Goal: Communication & Community: Answer question/provide support

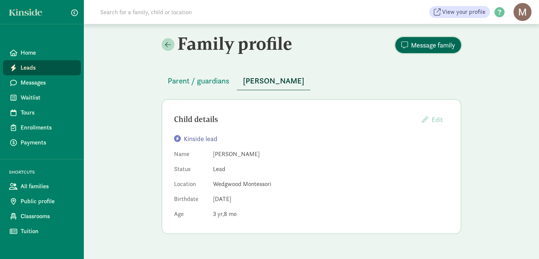
click at [431, 45] on span "Message family" at bounding box center [433, 45] width 44 height 10
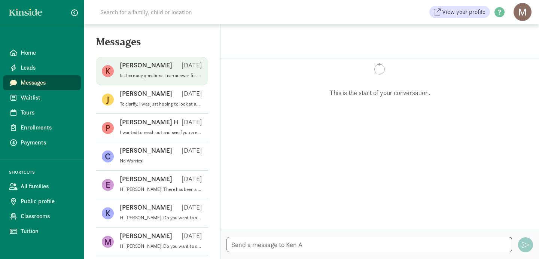
scroll to position [111, 0]
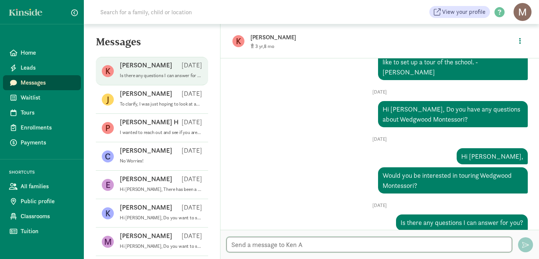
click at [237, 246] on textarea at bounding box center [368, 244] width 285 height 15
type textarea "Hi [PERSON_NAME],"
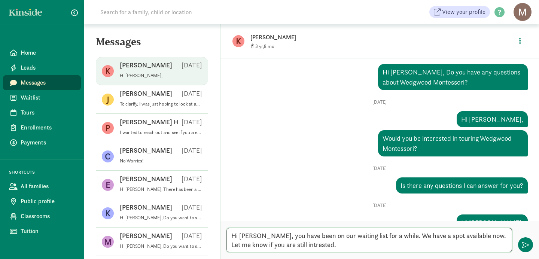
click at [278, 245] on textarea "Hi Ari, you have been on our waiting list for a while. We have a spot available…" at bounding box center [368, 240] width 285 height 24
click at [298, 246] on textarea "Hi Ari, you have been on our waiting list for a while. We have a spot available…" at bounding box center [368, 240] width 285 height 24
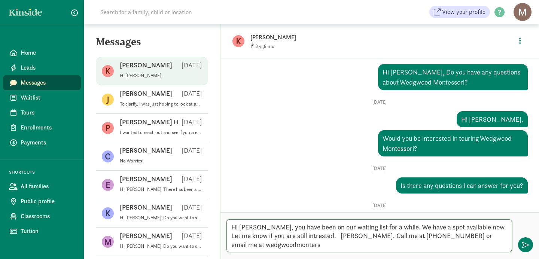
scroll to position [0, 0]
click at [272, 236] on textarea "Hi Ari, you have been on our waiting list for a while. We have a spot available…" at bounding box center [368, 235] width 285 height 33
type textarea "Hi Ari, you have been on our waiting list for a while. We have a spot available…"
click at [342, 249] on textarea "Hi Ari, you have been on our waiting list for a while. We have a spot available…" at bounding box center [368, 235] width 285 height 33
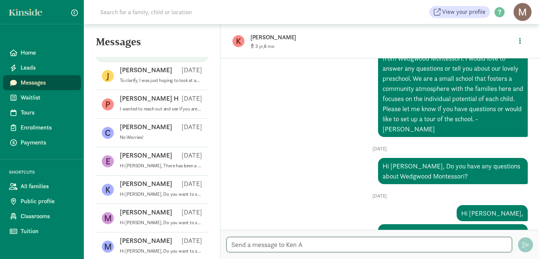
scroll to position [21, 0]
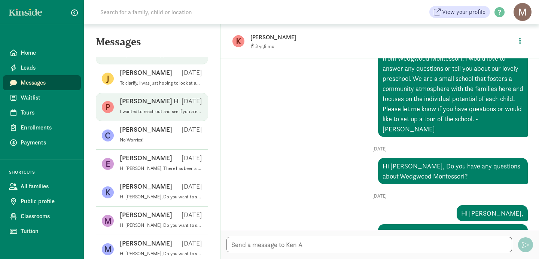
click at [159, 112] on p "I wanted to reach out and see if you are still interest in enrollment for this …" at bounding box center [161, 112] width 82 height 6
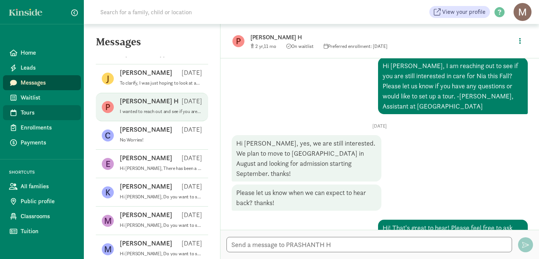
click at [29, 113] on span "Tours" at bounding box center [48, 112] width 54 height 9
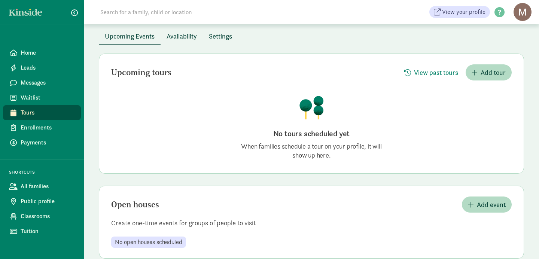
scroll to position [52, 0]
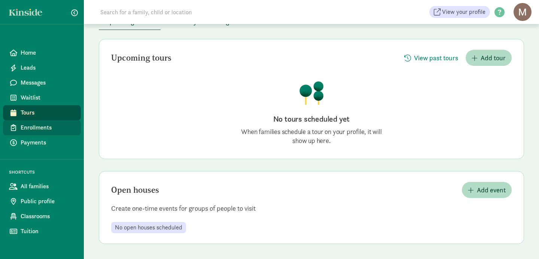
click at [42, 128] on span "Enrollments" at bounding box center [48, 127] width 54 height 9
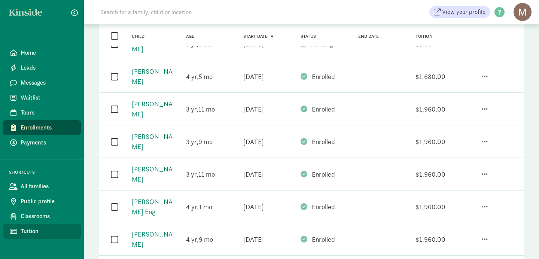
scroll to position [129, 0]
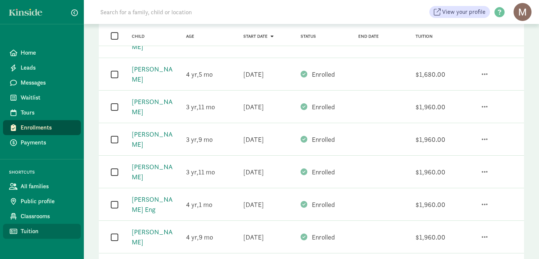
click at [27, 231] on span "Tuition" at bounding box center [48, 231] width 54 height 9
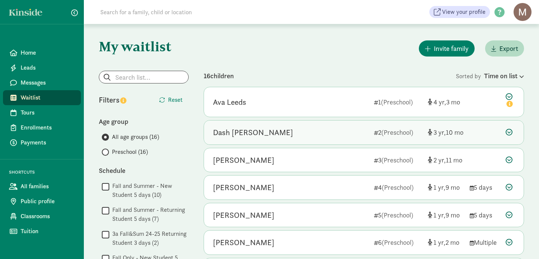
click at [245, 135] on div "Dash [PERSON_NAME]" at bounding box center [253, 132] width 80 height 12
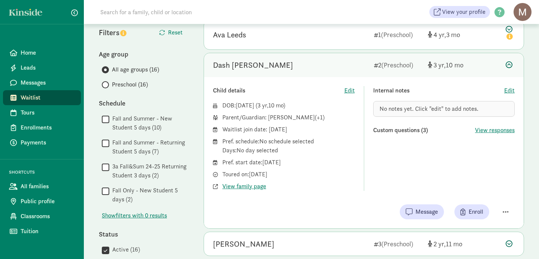
scroll to position [68, 0]
click at [105, 83] on input "Preschool (16)" at bounding box center [104, 84] width 5 height 5
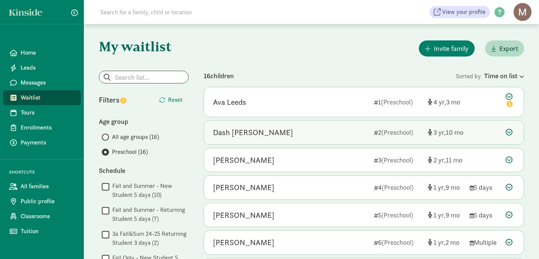
click at [235, 135] on div "Dash [PERSON_NAME]" at bounding box center [253, 132] width 80 height 12
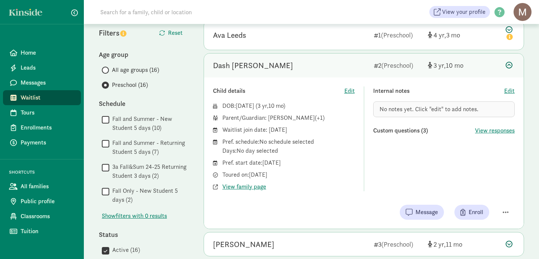
scroll to position [68, 0]
click at [245, 189] on span "View family page" at bounding box center [244, 185] width 44 height 9
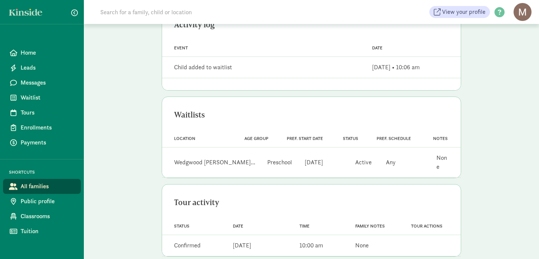
scroll to position [221, 0]
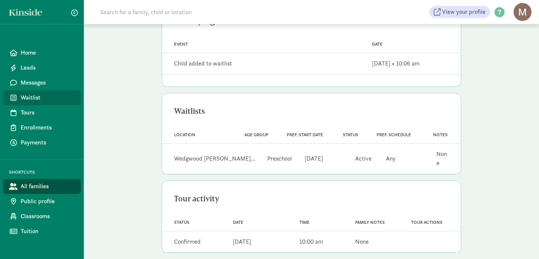
click at [30, 98] on span "Waitlist" at bounding box center [48, 97] width 54 height 9
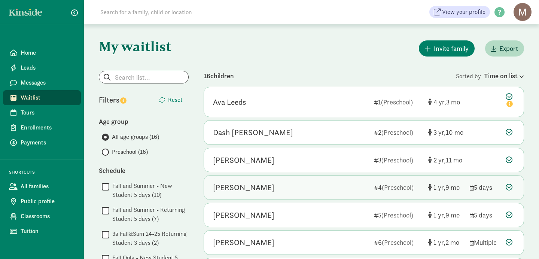
click at [222, 190] on div "[PERSON_NAME]" at bounding box center [243, 187] width 61 height 12
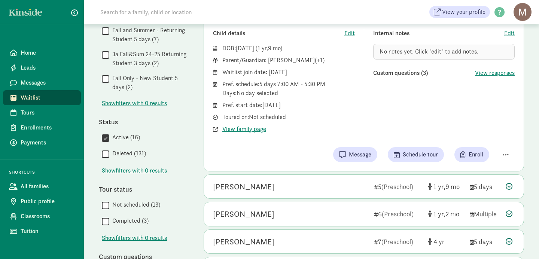
scroll to position [181, 0]
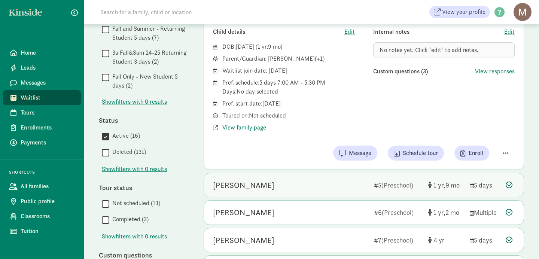
click at [239, 186] on div "Benjamin Boots" at bounding box center [243, 185] width 61 height 12
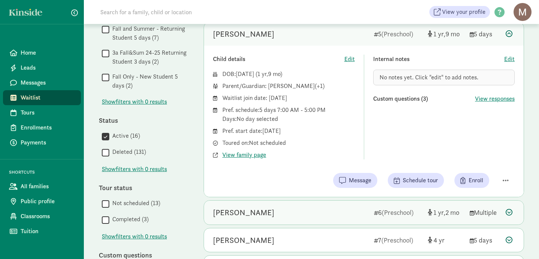
click at [243, 216] on div "Rayleo Derrington" at bounding box center [243, 213] width 61 height 12
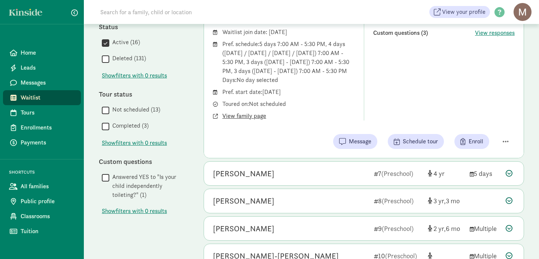
scroll to position [276, 0]
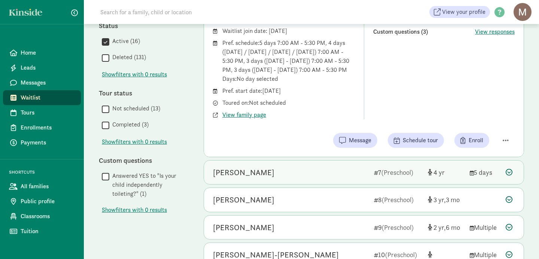
click at [226, 178] on div "[PERSON_NAME]" at bounding box center [243, 173] width 61 height 12
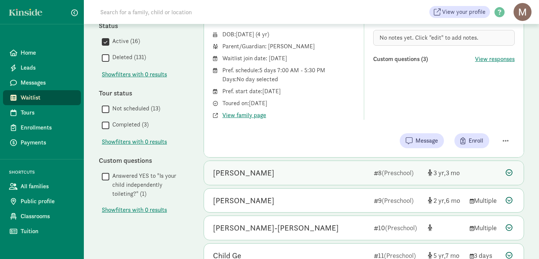
click at [230, 175] on div "[PERSON_NAME]" at bounding box center [243, 173] width 61 height 12
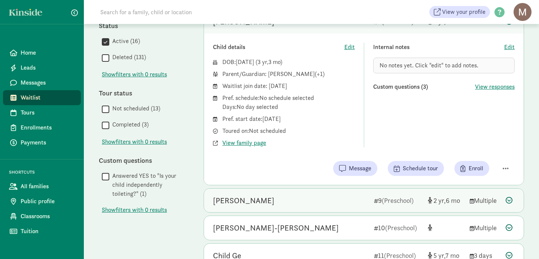
click at [233, 202] on div "[PERSON_NAME]" at bounding box center [243, 201] width 61 height 12
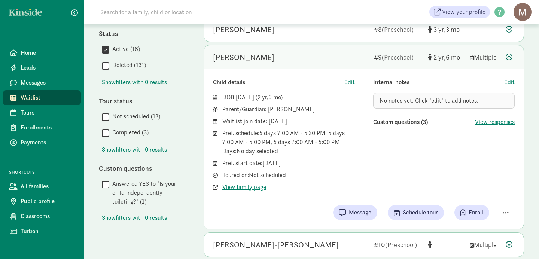
scroll to position [267, 0]
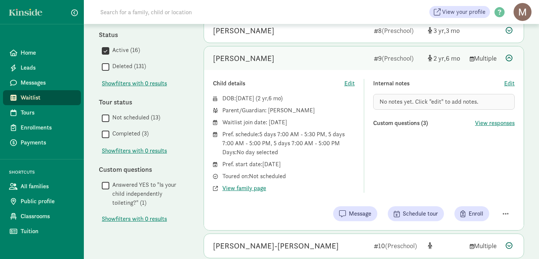
drag, startPoint x: 268, startPoint y: 111, endPoint x: 312, endPoint y: 109, distance: 43.5
click at [312, 109] on div "Parent/Guardian: Ashley Myers" at bounding box center [288, 110] width 132 height 9
copy div "Ashley Myers"
click at [357, 215] on span "Message" at bounding box center [360, 213] width 22 height 9
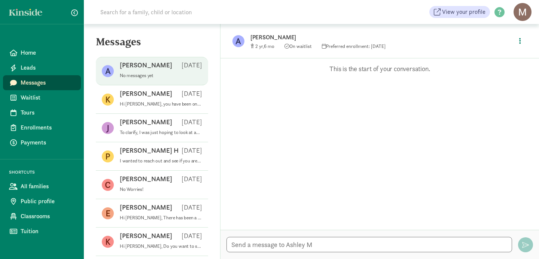
click at [144, 65] on p "[PERSON_NAME]" at bounding box center [146, 65] width 52 height 9
click at [133, 67] on p "[PERSON_NAME]" at bounding box center [146, 65] width 52 height 9
click at [193, 67] on p "[DATE]" at bounding box center [191, 65] width 21 height 9
click at [135, 75] on p "No messages yet" at bounding box center [161, 76] width 82 height 6
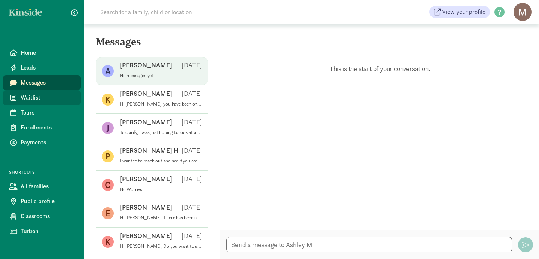
click at [36, 99] on span "Waitlist" at bounding box center [48, 97] width 54 height 9
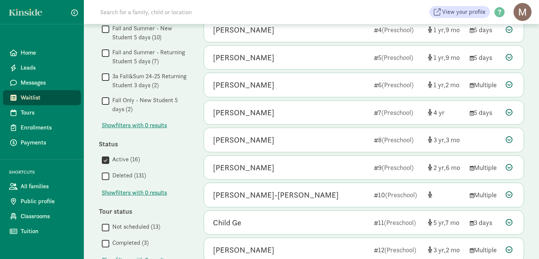
scroll to position [162, 0]
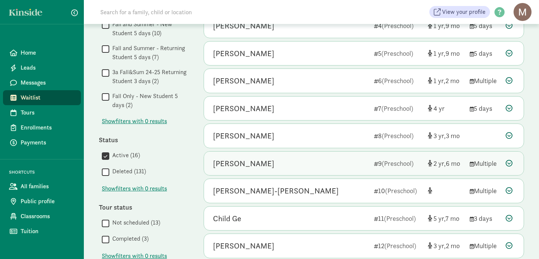
click at [242, 167] on div "[PERSON_NAME]" at bounding box center [243, 164] width 61 height 12
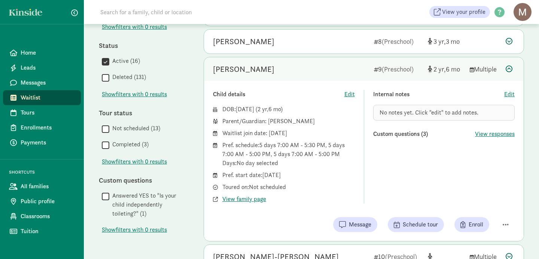
scroll to position [257, 0]
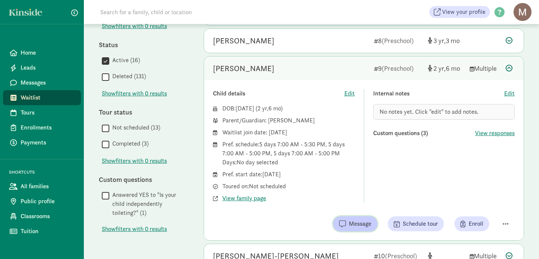
click at [353, 224] on span "Message" at bounding box center [360, 223] width 22 height 9
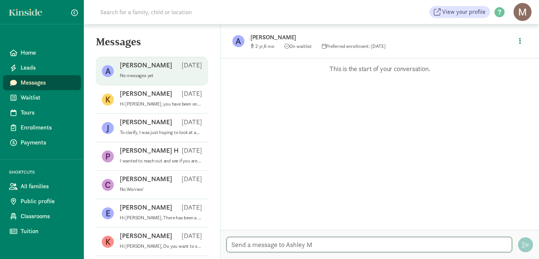
click at [315, 246] on textarea at bounding box center [368, 244] width 285 height 15
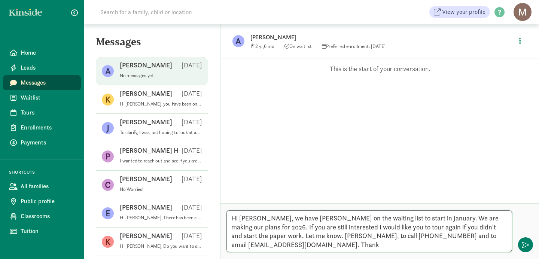
type textarea "Hi Ashley, we have Mollie on the waiting list to start in January. We are makin…"
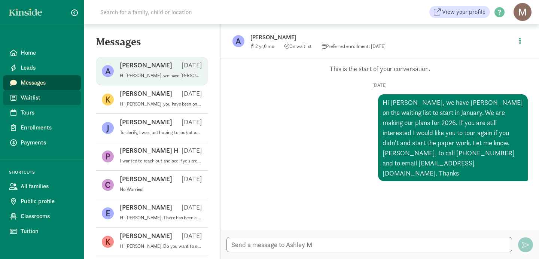
click at [34, 101] on span "Waitlist" at bounding box center [48, 97] width 54 height 9
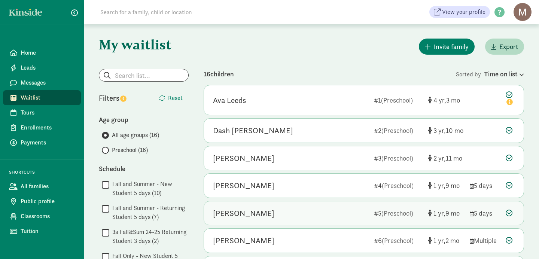
scroll to position [3, 0]
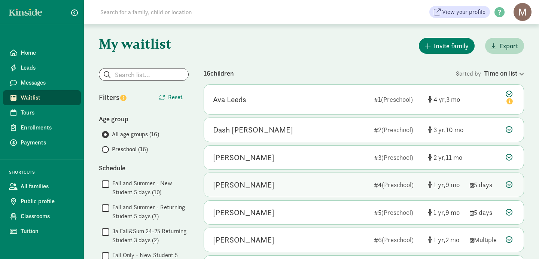
click at [242, 188] on div "[PERSON_NAME]" at bounding box center [243, 185] width 61 height 12
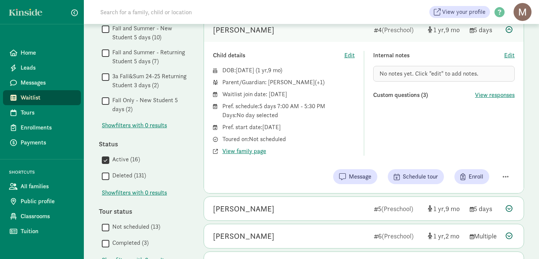
scroll to position [159, 0]
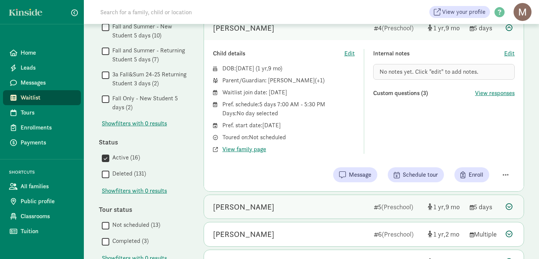
click at [251, 208] on div "Benjamin Boots" at bounding box center [243, 207] width 61 height 12
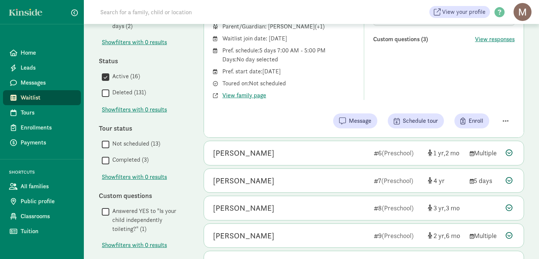
scroll to position [242, 0]
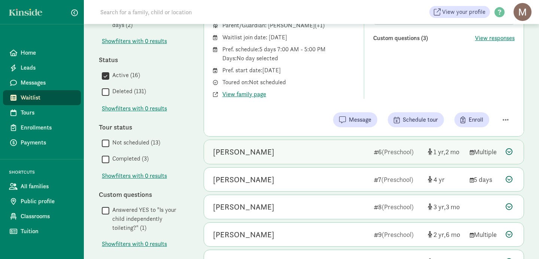
click at [237, 154] on div "[PERSON_NAME]" at bounding box center [243, 152] width 61 height 12
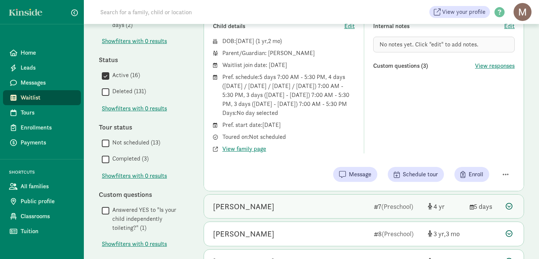
click at [233, 213] on div "[PERSON_NAME]" at bounding box center [243, 207] width 61 height 12
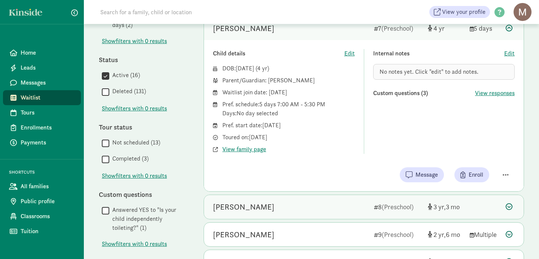
click at [228, 210] on div "[PERSON_NAME]" at bounding box center [243, 207] width 61 height 12
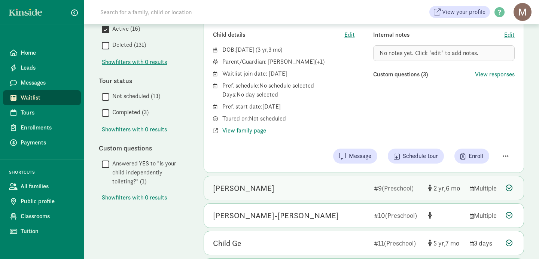
scroll to position [289, 0]
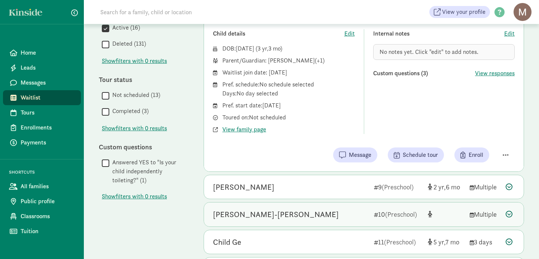
click at [250, 216] on div "Jonah Nations-Scott" at bounding box center [276, 214] width 126 height 12
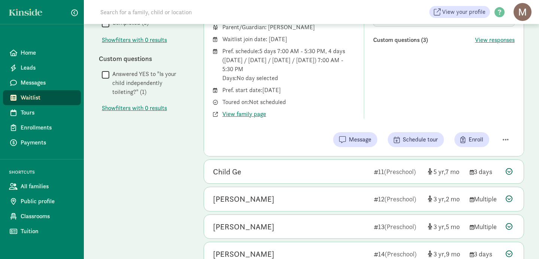
scroll to position [379, 0]
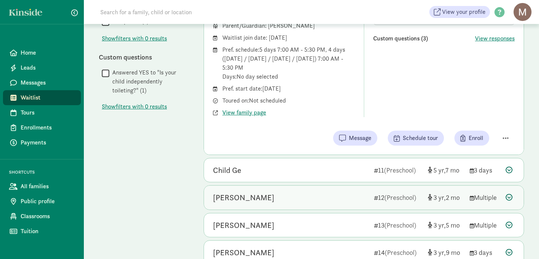
click at [248, 201] on div "NATHANIEL JOHNSON" at bounding box center [243, 198] width 61 height 12
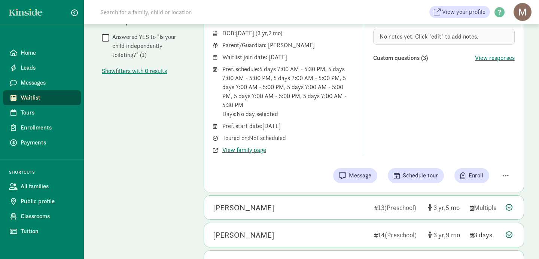
scroll to position [418, 0]
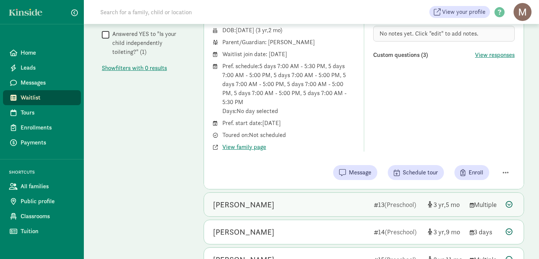
click at [243, 205] on div "Miles Edstrom" at bounding box center [243, 205] width 61 height 12
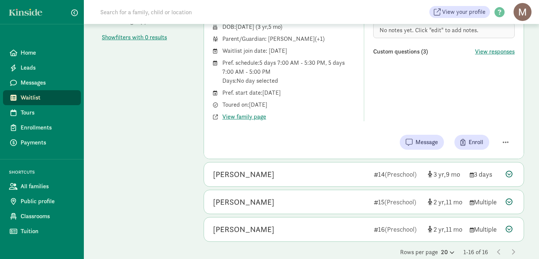
scroll to position [449, 0]
click at [423, 139] on span "Message" at bounding box center [426, 141] width 22 height 9
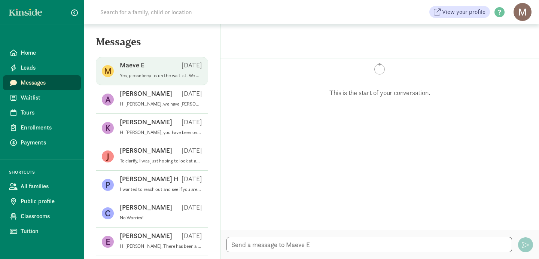
scroll to position [112, 0]
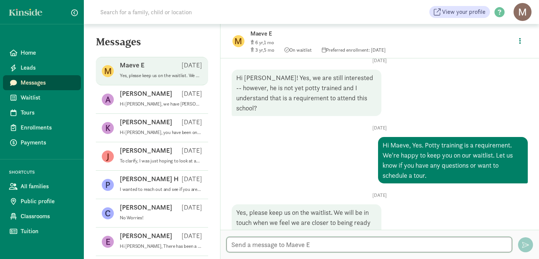
click at [231, 246] on textarea at bounding box center [368, 244] width 285 height 15
type textarea "Hi Maeve, Miles had been on. our waiting list to join January"
click at [128, 65] on p "Maeve E" at bounding box center [132, 65] width 25 height 9
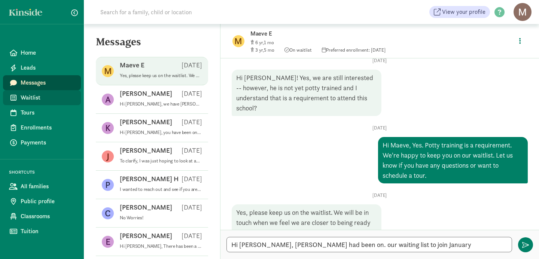
click at [31, 100] on span "Waitlist" at bounding box center [48, 97] width 54 height 9
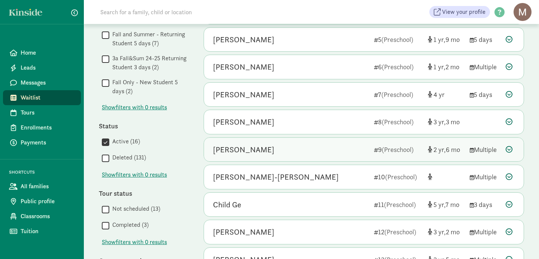
scroll to position [176, 0]
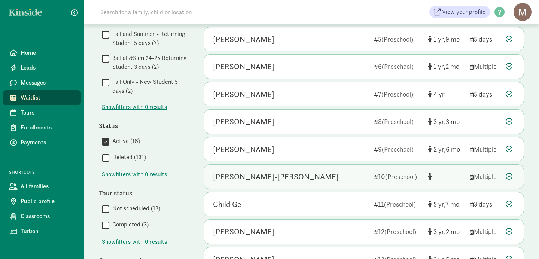
click at [239, 181] on div "[PERSON_NAME]-[PERSON_NAME]" at bounding box center [276, 177] width 126 height 12
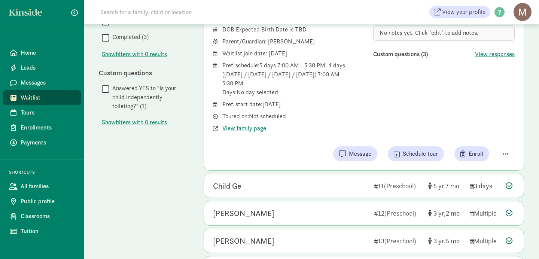
scroll to position [364, 0]
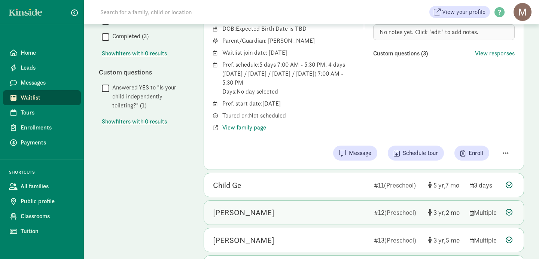
click at [243, 215] on div "NATHANIEL JOHNSON" at bounding box center [243, 213] width 61 height 12
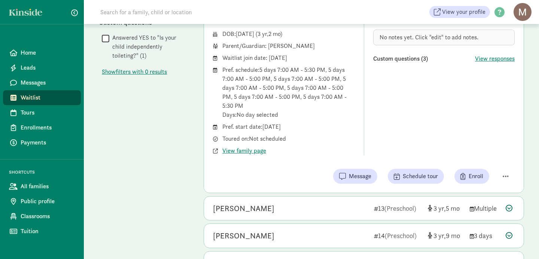
scroll to position [415, 0]
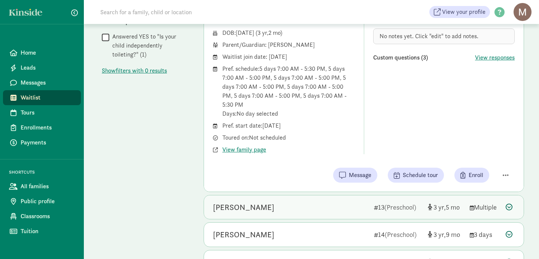
click at [243, 209] on div "Miles Edstrom" at bounding box center [243, 207] width 61 height 12
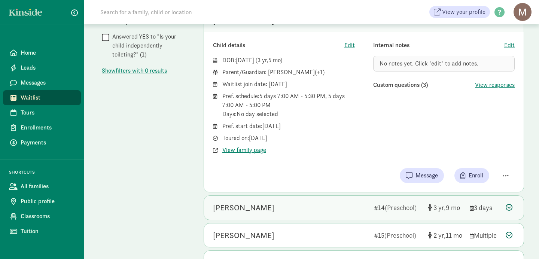
click at [234, 210] on div "Ingrid Wendt" at bounding box center [243, 208] width 61 height 12
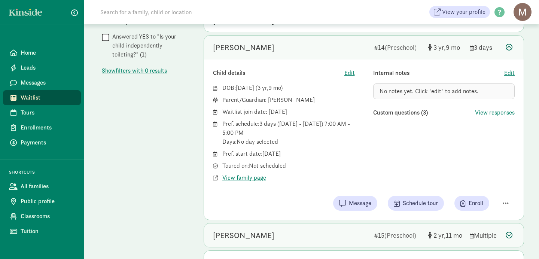
click at [250, 236] on div "Madeleine Keelan" at bounding box center [243, 235] width 61 height 12
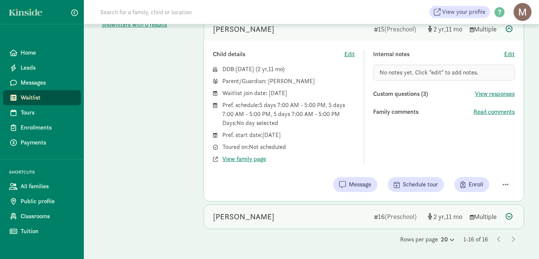
scroll to position [455, 0]
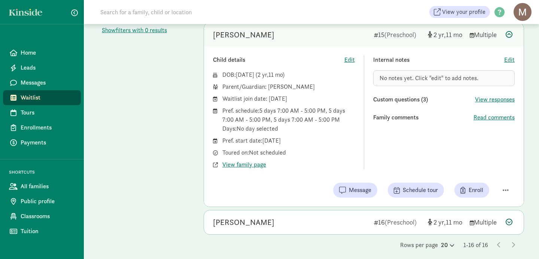
click at [32, 98] on span "Waitlist" at bounding box center [48, 97] width 54 height 9
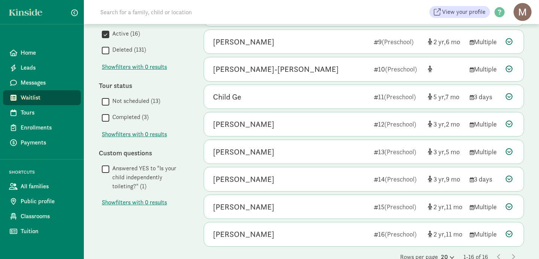
scroll to position [301, 0]
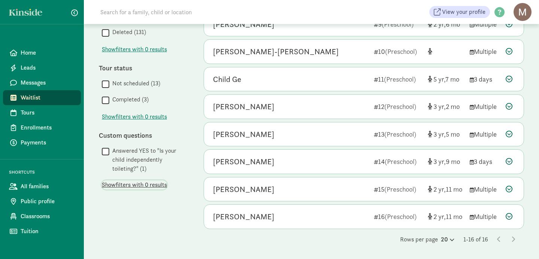
click at [135, 184] on span "Show filters with 0 results" at bounding box center [134, 184] width 65 height 9
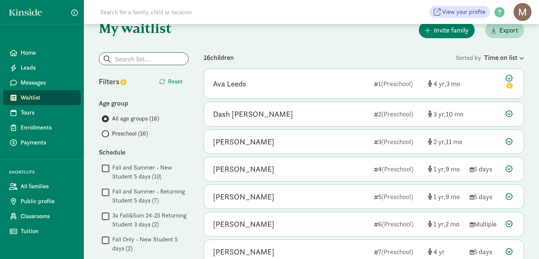
scroll to position [23, 0]
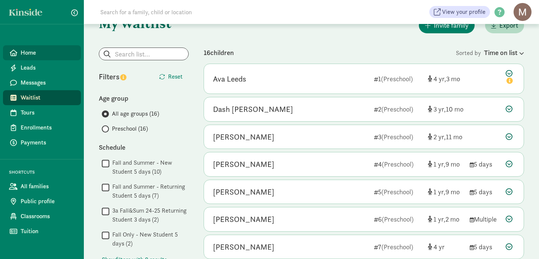
click at [31, 53] on span "Home" at bounding box center [48, 52] width 54 height 9
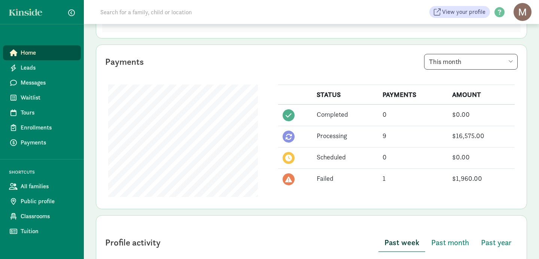
scroll to position [172, 0]
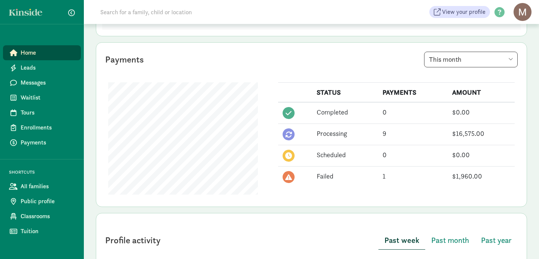
click at [288, 179] on icon at bounding box center [288, 177] width 7 height 7
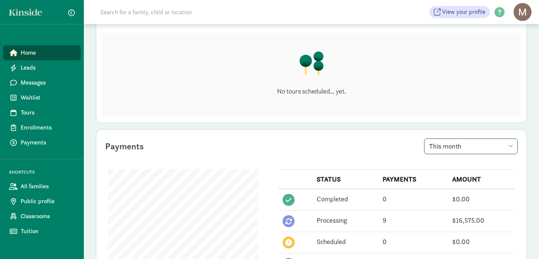
scroll to position [0, 0]
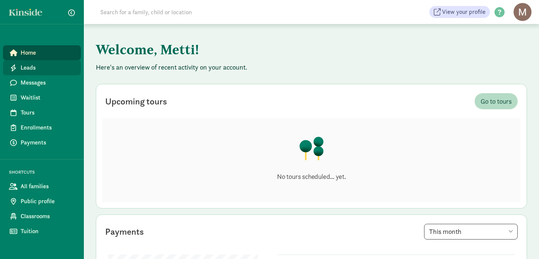
click at [28, 69] on span "Leads" at bounding box center [48, 67] width 54 height 9
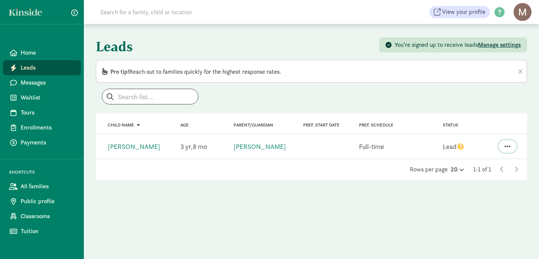
click at [508, 147] on span "button" at bounding box center [507, 146] width 6 height 7
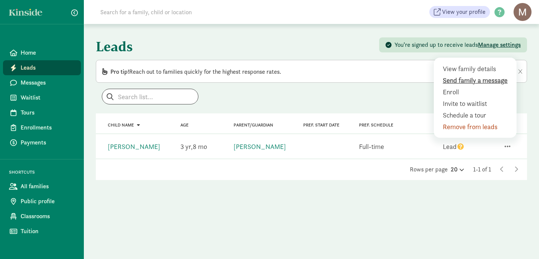
click at [466, 82] on div "Send family a message" at bounding box center [477, 80] width 68 height 10
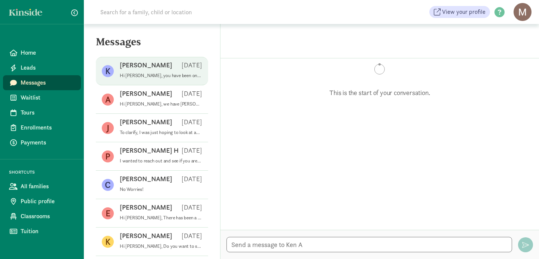
scroll to position [208, 0]
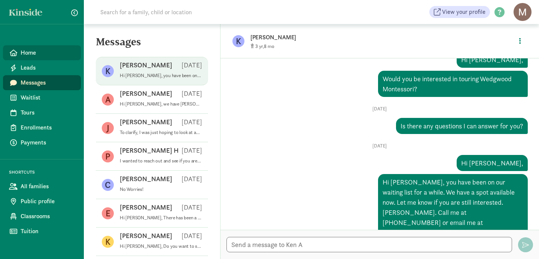
click at [31, 55] on span "Home" at bounding box center [48, 52] width 54 height 9
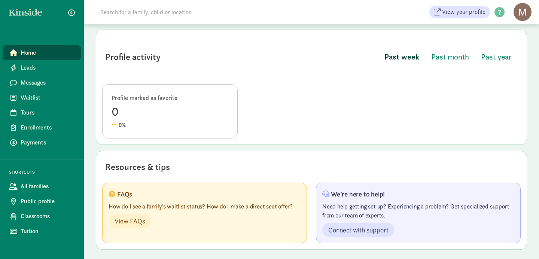
scroll to position [358, 0]
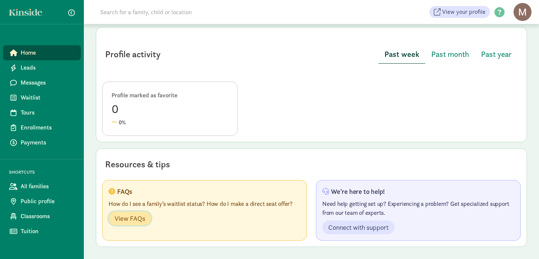
click at [135, 218] on span "View FAQs" at bounding box center [129, 218] width 31 height 10
